Goal: Transaction & Acquisition: Purchase product/service

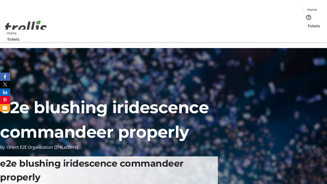
click at [307, 23] on span "Tickets" at bounding box center [313, 25] width 12 height 5
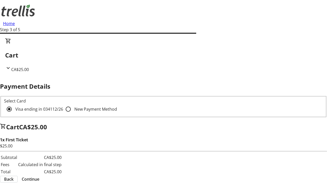
click at [63, 104] on input "New Payment Method" at bounding box center [68, 109] width 10 height 10
radio input "true"
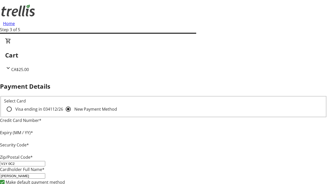
type input "V1Y 0C2"
